Goal: Task Accomplishment & Management: Complete application form

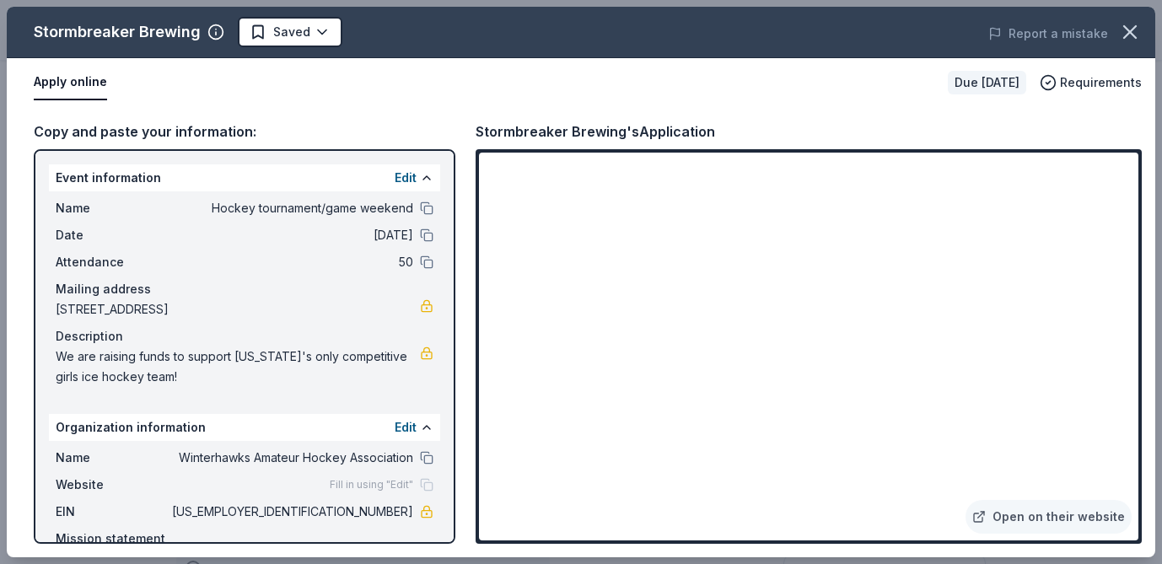
scroll to position [863, 0]
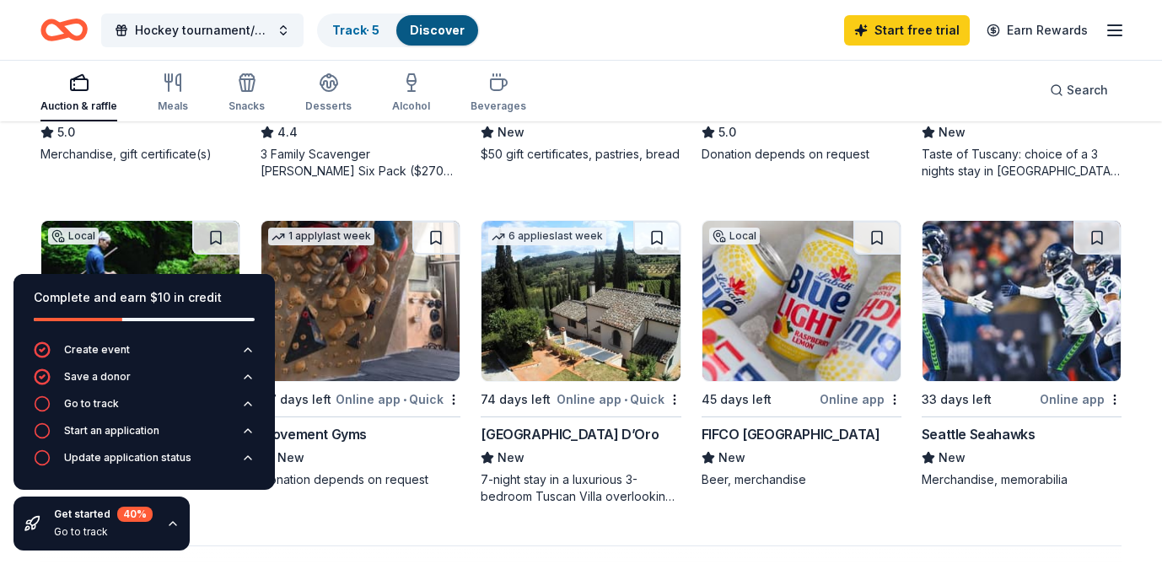
scroll to position [1052, 0]
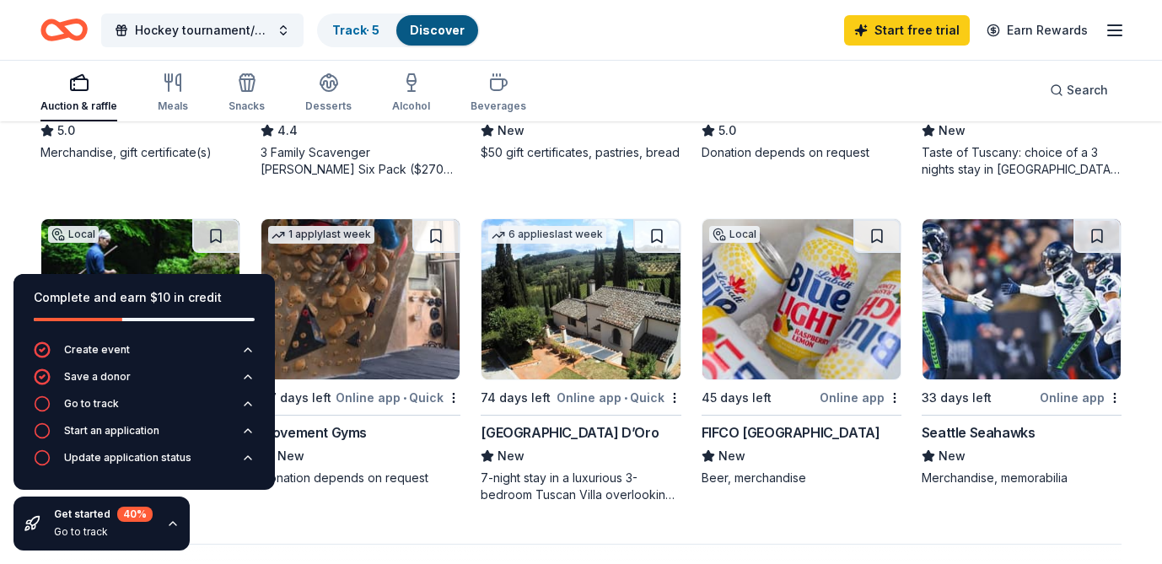
click at [1015, 327] on img at bounding box center [1022, 299] width 198 height 160
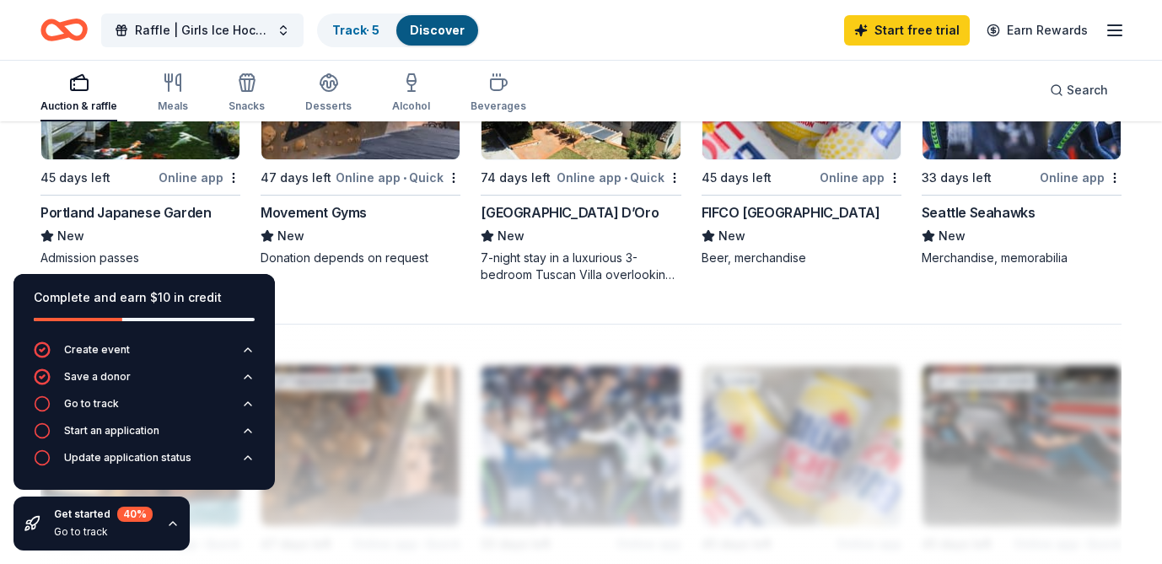
scroll to position [1276, 0]
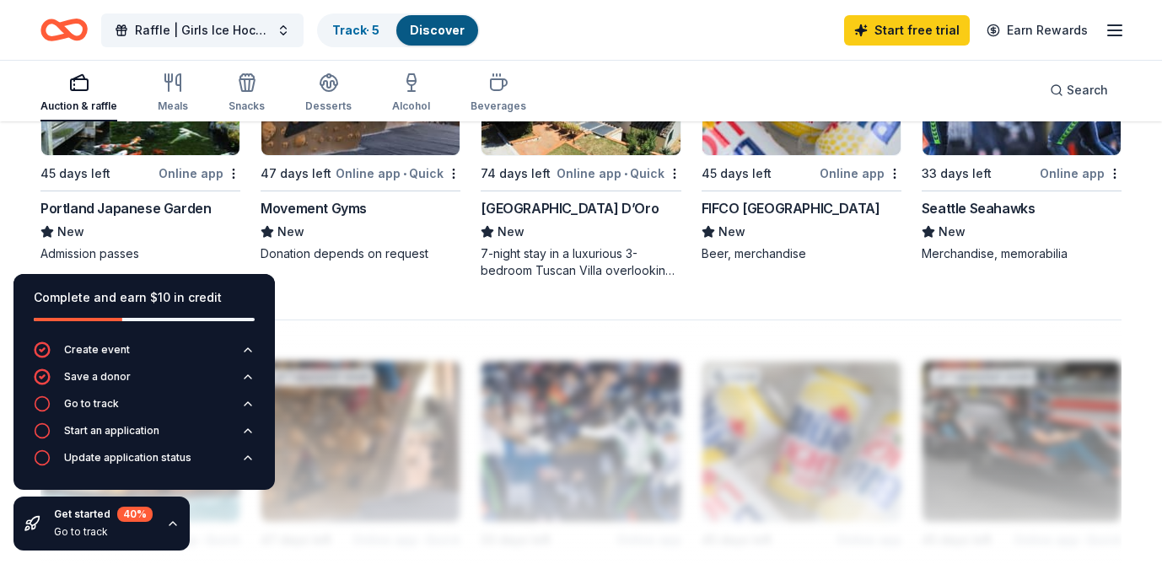
click at [184, 177] on div "Online app" at bounding box center [200, 173] width 82 height 21
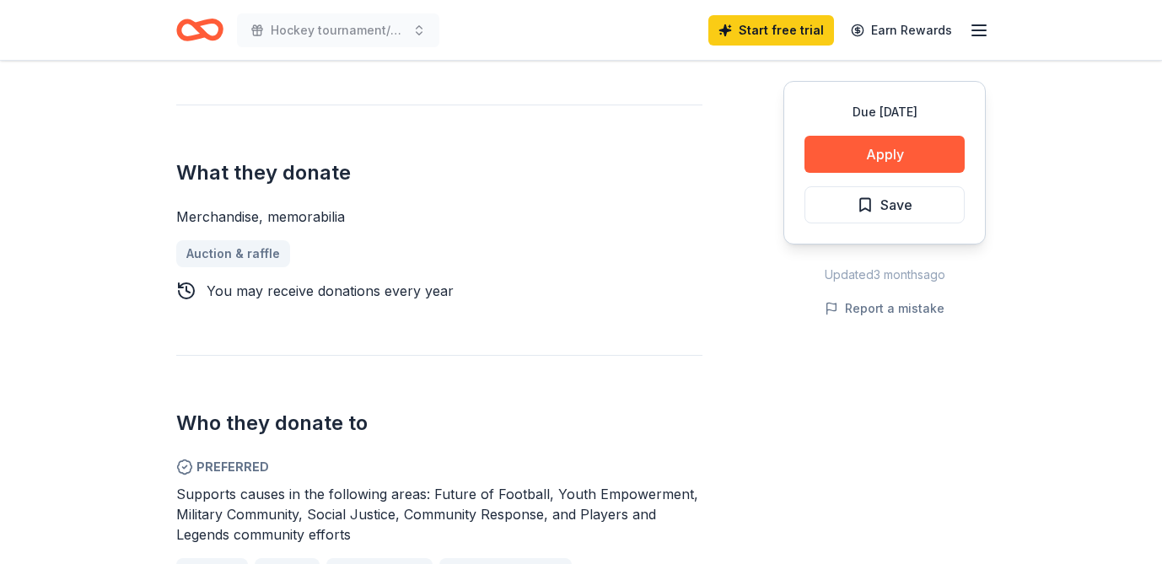
scroll to position [613, 0]
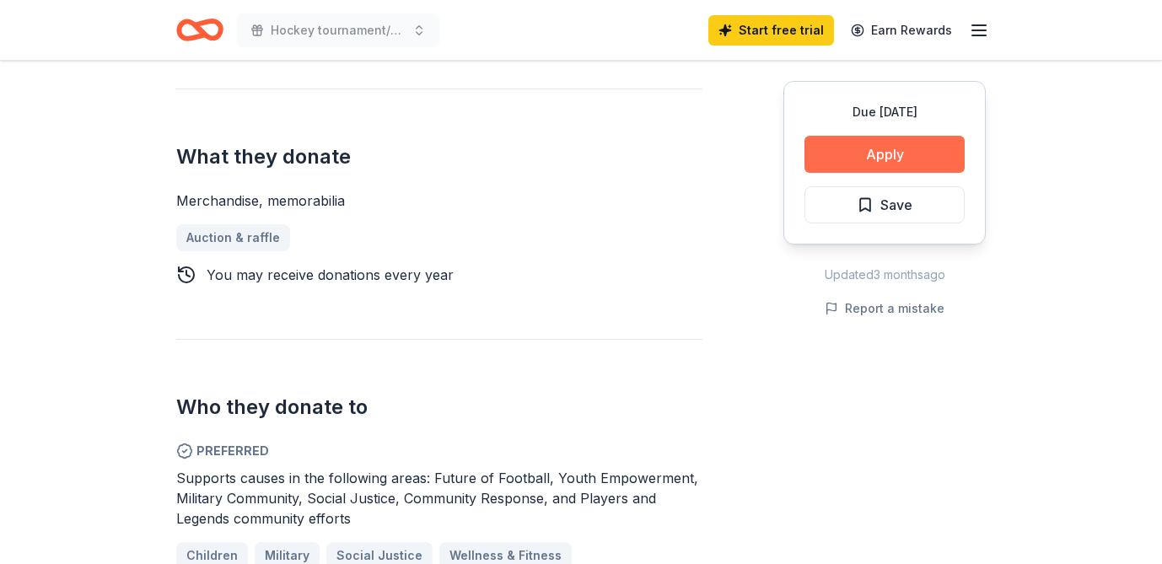
click at [884, 159] on button "Apply" at bounding box center [885, 154] width 160 height 37
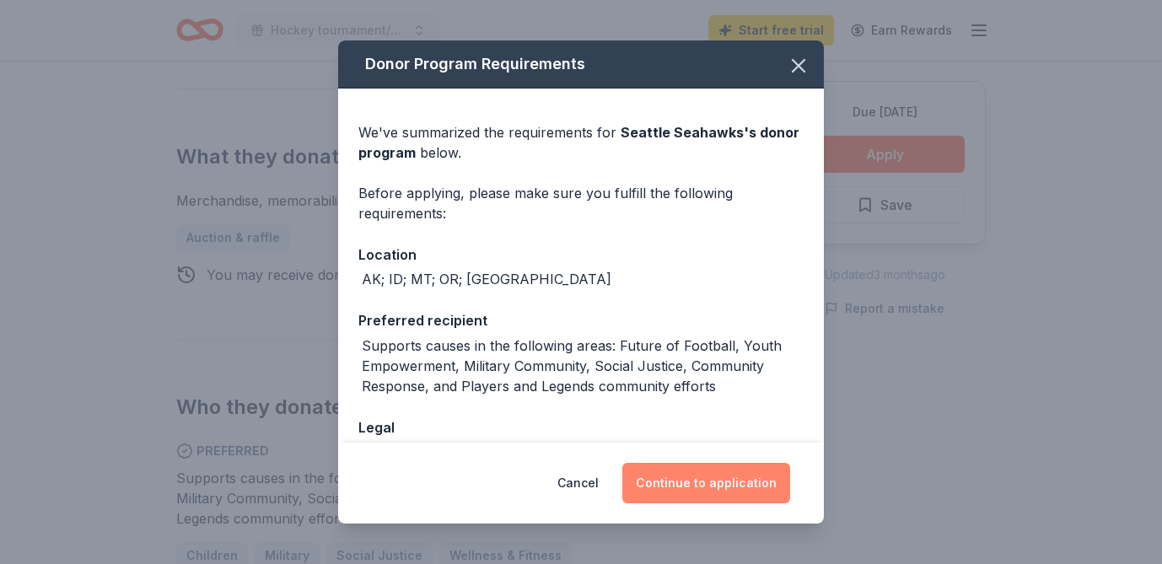
click at [725, 483] on button "Continue to application" at bounding box center [707, 483] width 168 height 40
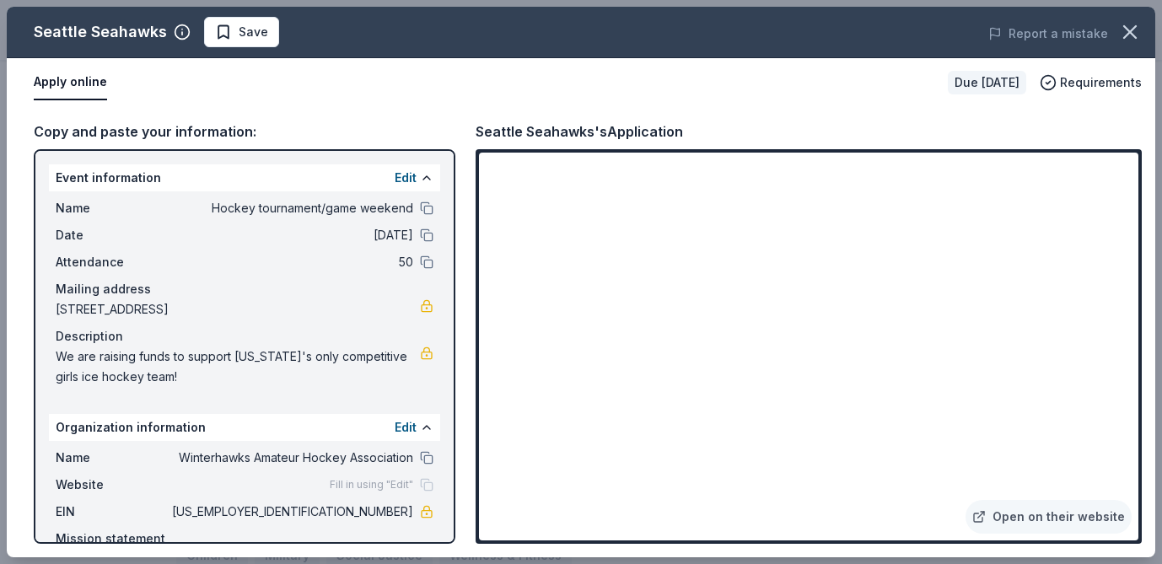
click at [241, 208] on span "Hockey tournament/game weekend" at bounding box center [291, 208] width 245 height 20
click at [425, 207] on button at bounding box center [426, 208] width 13 height 13
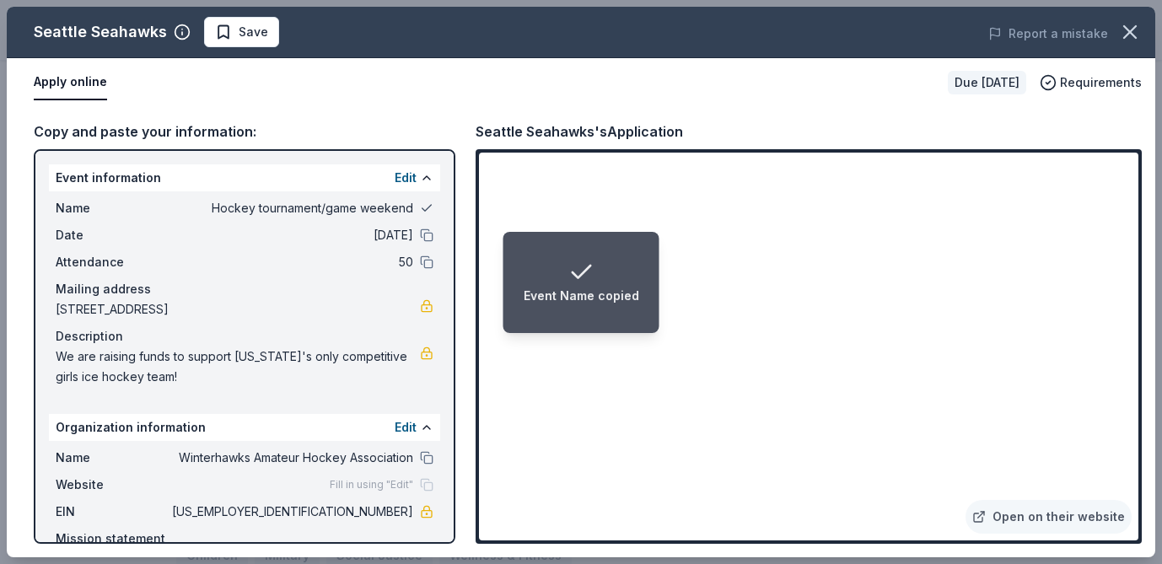
click at [425, 207] on button at bounding box center [426, 208] width 13 height 13
click at [410, 172] on button "Edit" at bounding box center [406, 178] width 22 height 20
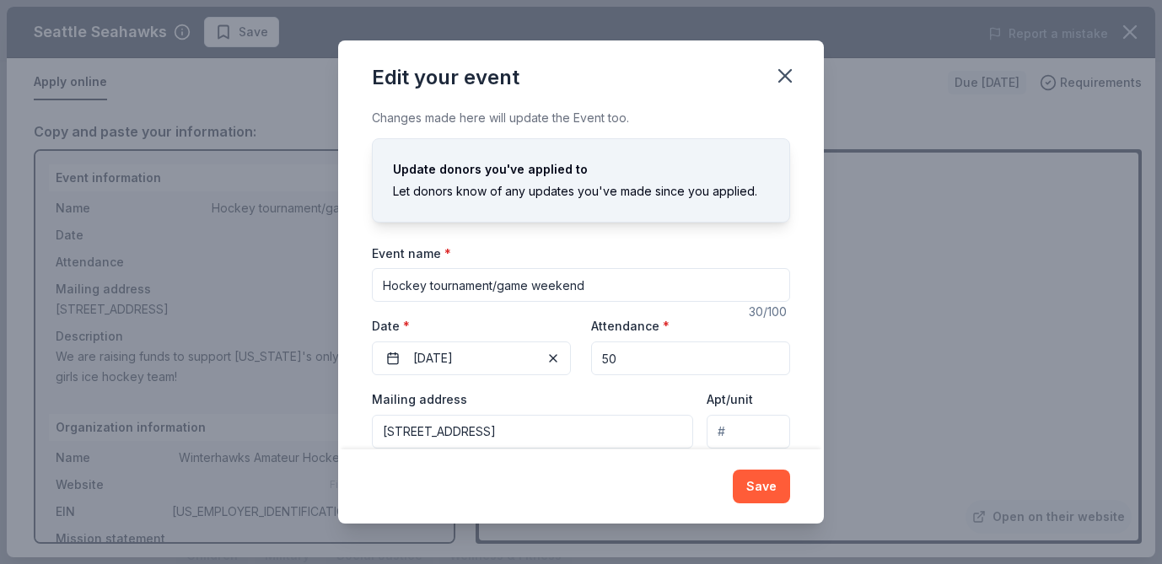
click at [429, 287] on input "Hockey tournament/game weekend" at bounding box center [581, 285] width 418 height 34
click at [383, 286] on input "Hockey tournament/game weekend" at bounding box center [581, 285] width 418 height 34
drag, startPoint x: 471, startPoint y: 283, endPoint x: 541, endPoint y: 283, distance: 70.0
click at [541, 283] on input "Raffle | Hockey tournament/game weekend" at bounding box center [581, 285] width 418 height 34
click at [425, 284] on input "Raffle | Hockey game weekend" at bounding box center [581, 285] width 418 height 34
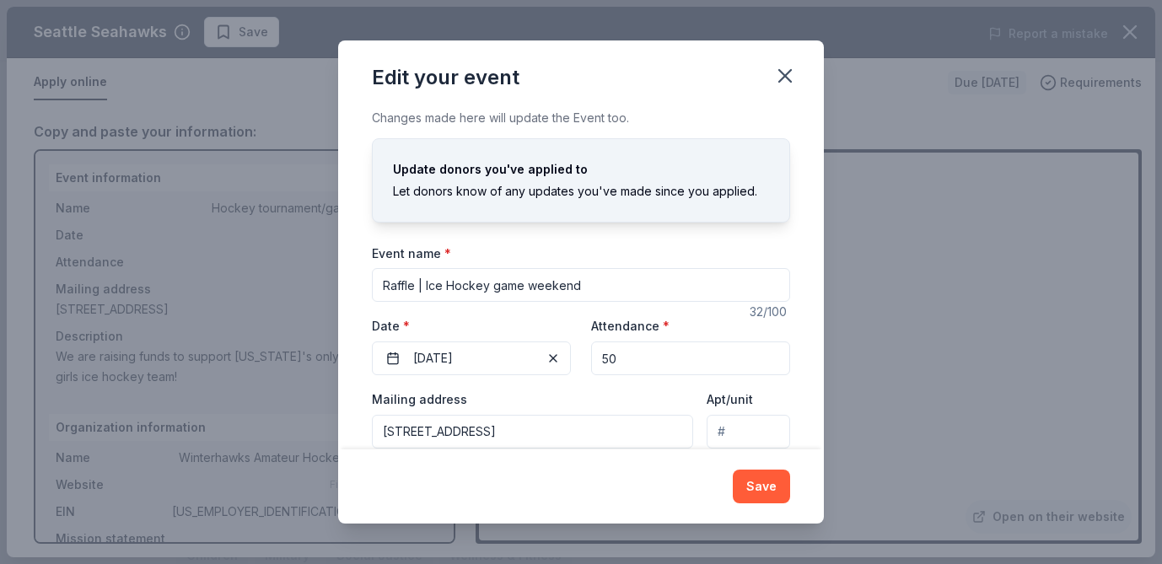
click at [497, 287] on input "Raffle | Ice Hockey game weekend" at bounding box center [581, 285] width 418 height 34
click at [426, 286] on input "Raffle | Ice Hockey Game Weekend" at bounding box center [581, 285] width 418 height 34
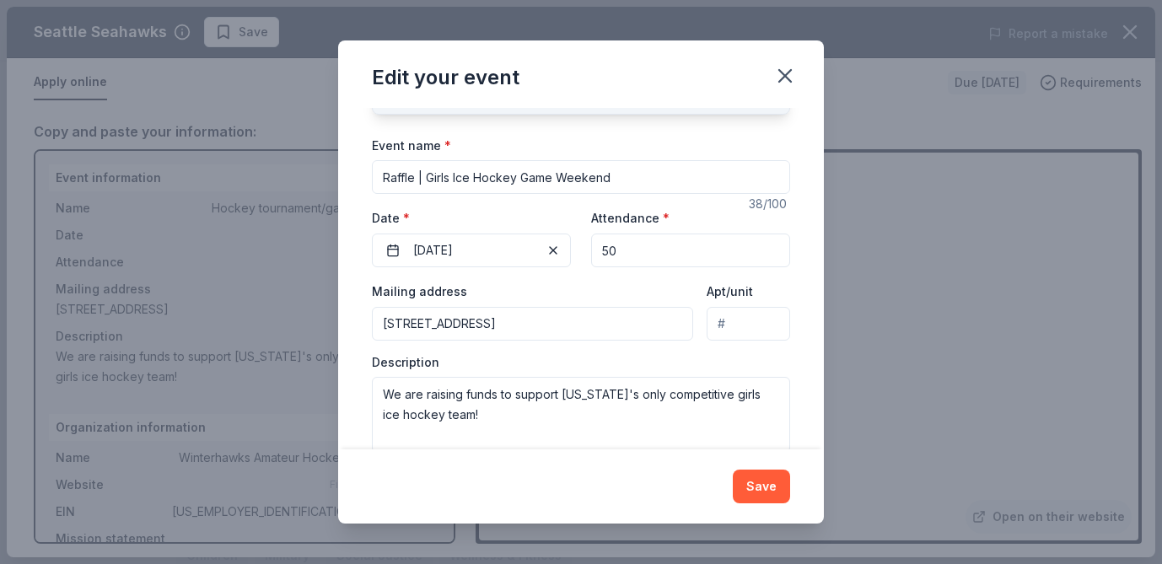
scroll to position [138, 0]
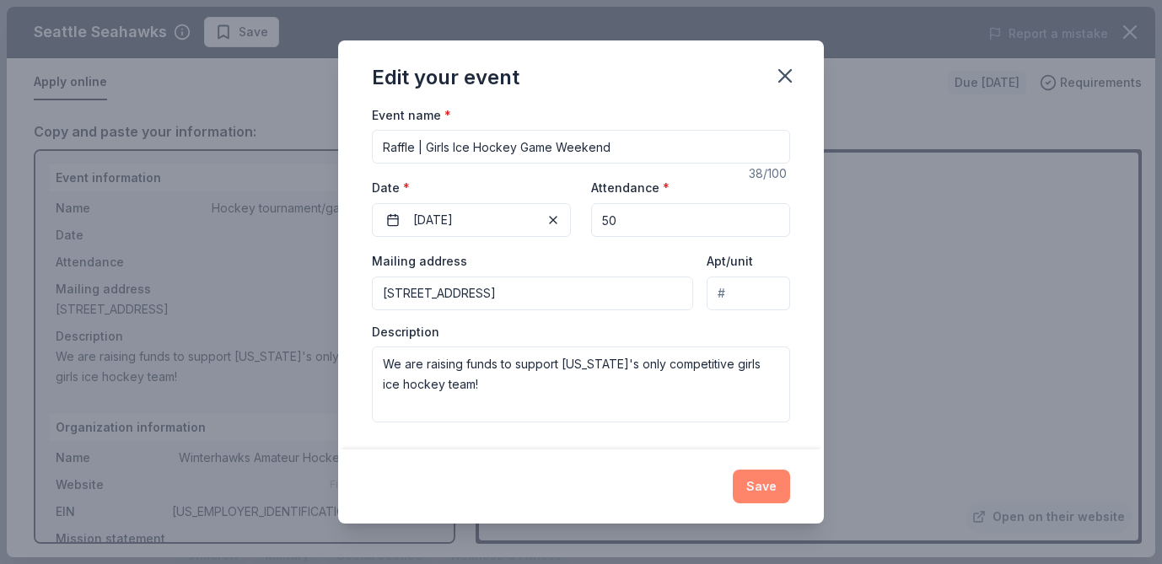
type input "Raffle | Girls Ice Hockey Game Weekend"
click at [755, 489] on button "Save" at bounding box center [761, 487] width 57 height 34
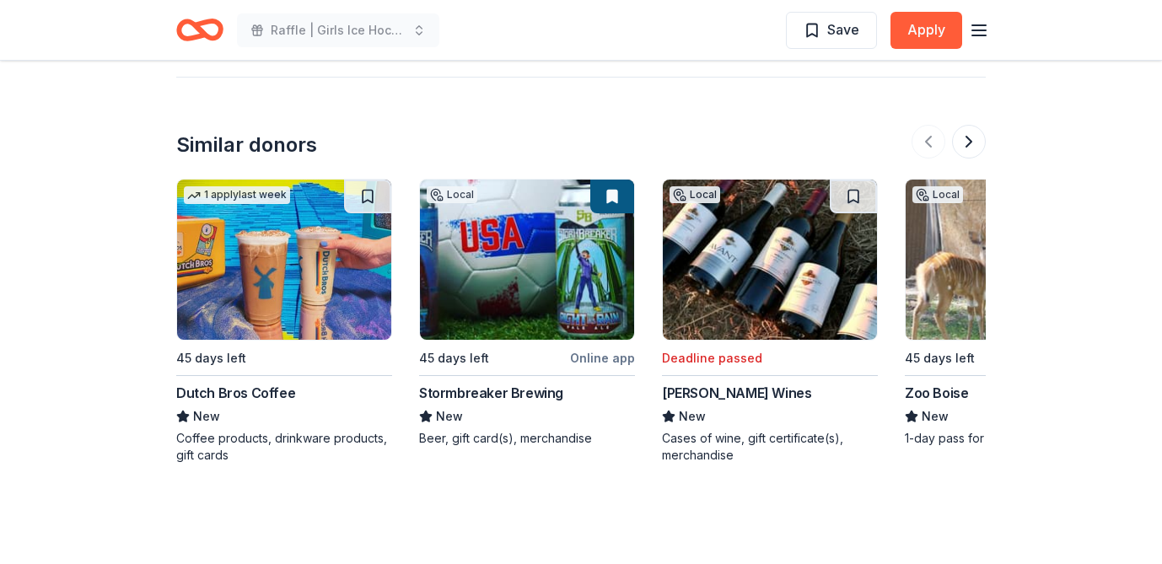
scroll to position [1593, 0]
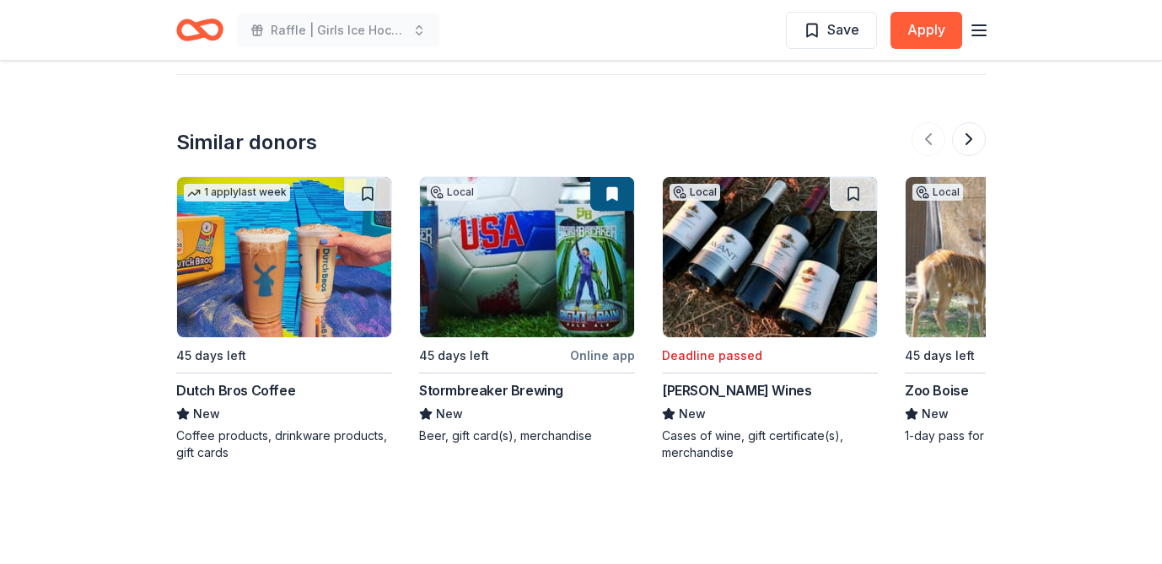
click at [224, 389] on div "Dutch Bros Coffee" at bounding box center [235, 390] width 119 height 20
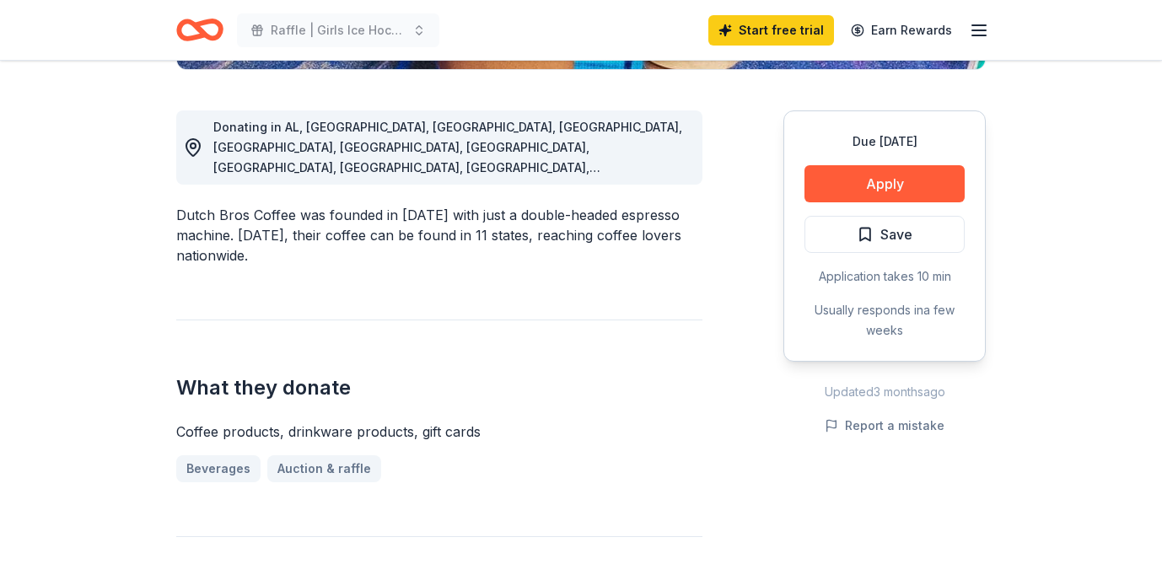
scroll to position [447, 0]
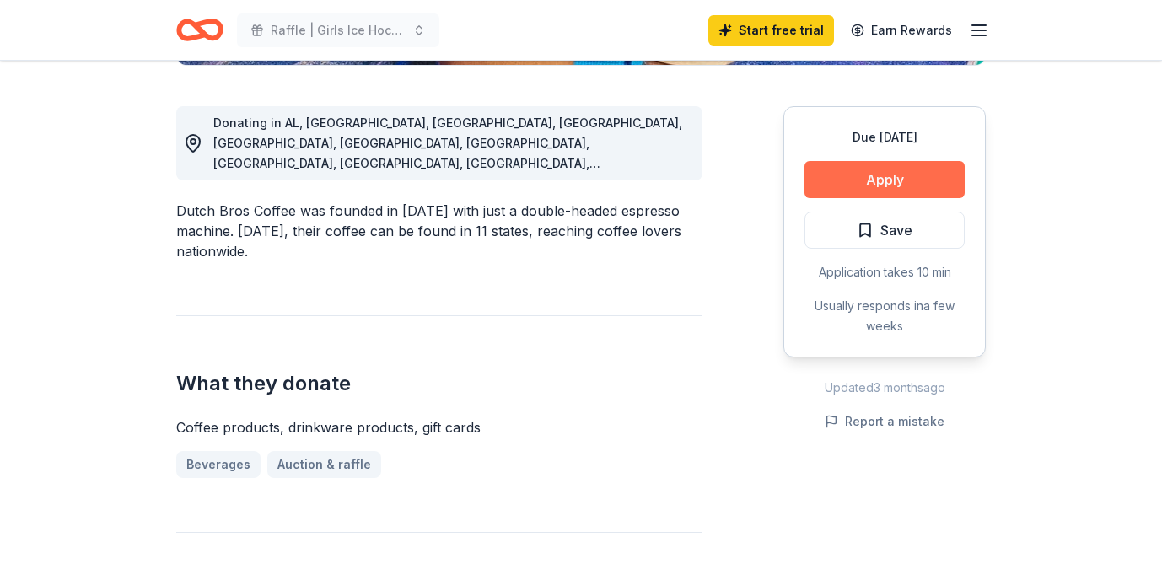
click at [888, 175] on button "Apply" at bounding box center [885, 179] width 160 height 37
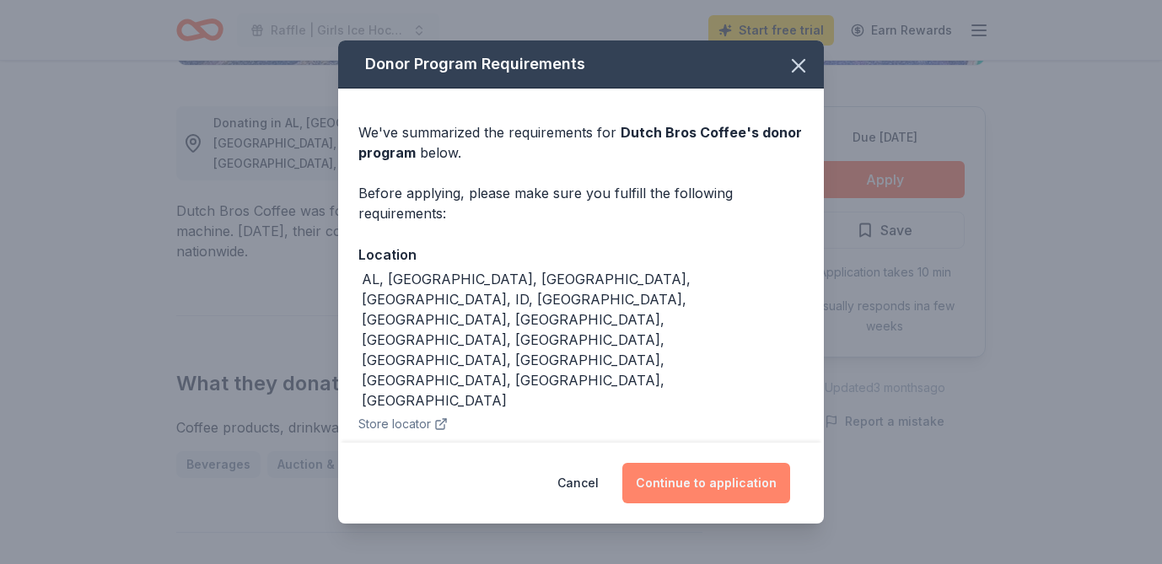
click at [721, 490] on button "Continue to application" at bounding box center [707, 483] width 168 height 40
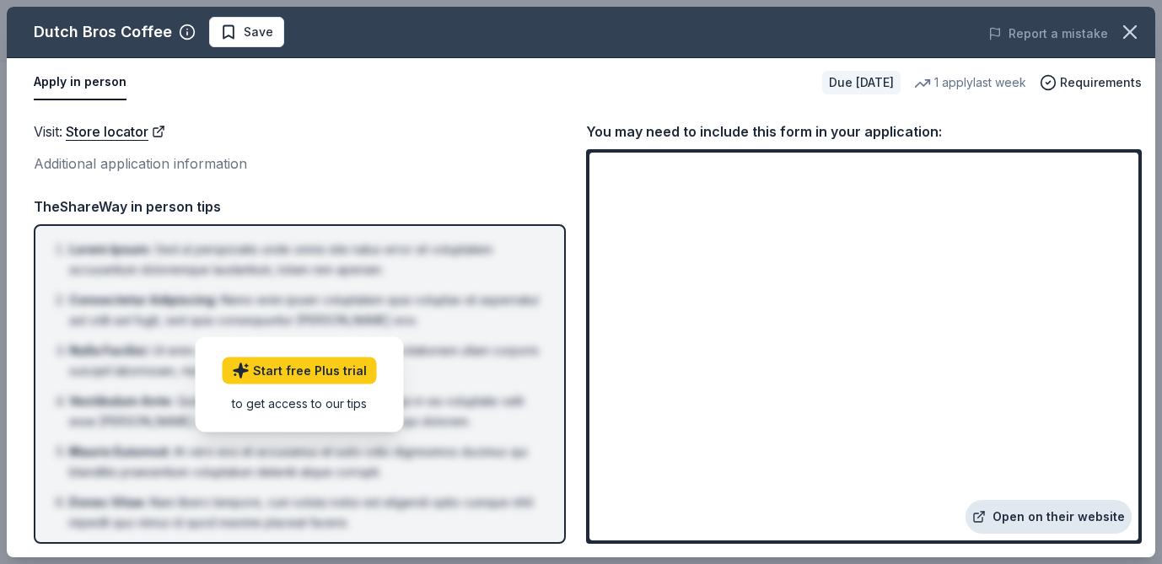
click at [1016, 515] on link "Open on their website" at bounding box center [1049, 517] width 166 height 34
